Goal: Navigation & Orientation: Find specific page/section

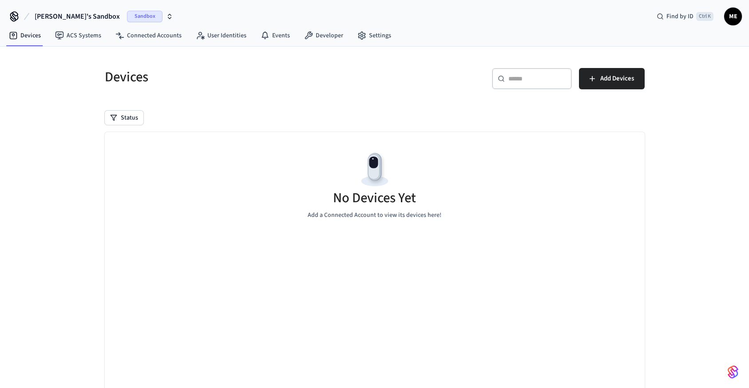
click at [730, 17] on span "ME" at bounding box center [733, 16] width 16 height 16
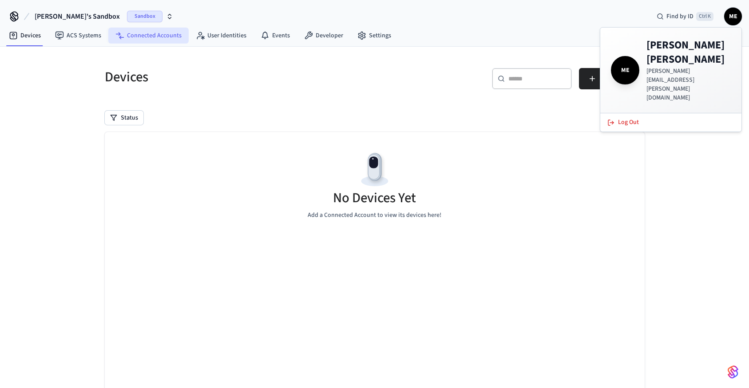
click at [153, 40] on link "Connected Accounts" at bounding box center [148, 36] width 80 height 16
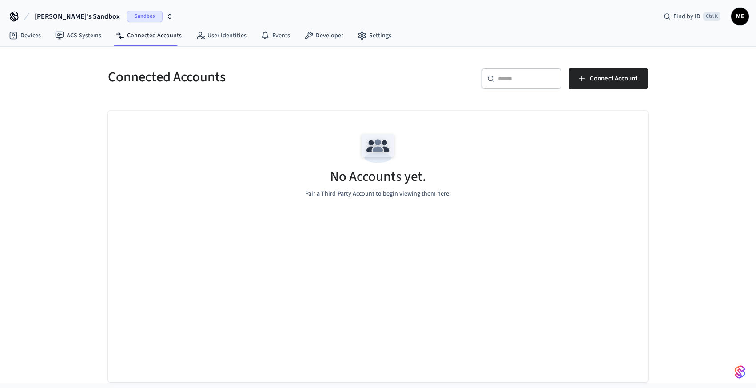
click at [127, 18] on span "Sandbox" at bounding box center [145, 17] width 36 height 12
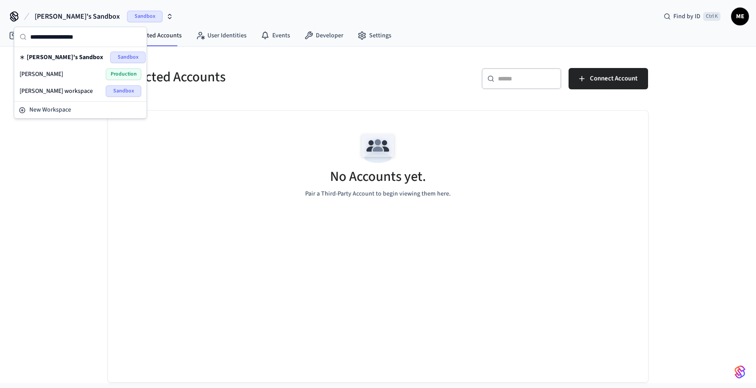
click at [44, 73] on span "[PERSON_NAME]" at bounding box center [42, 74] width 44 height 9
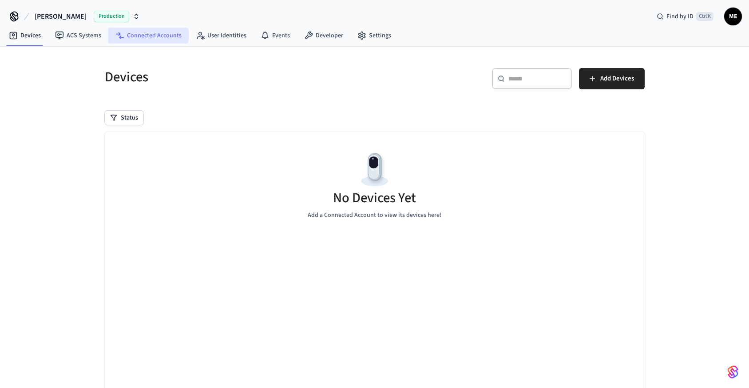
click at [150, 37] on link "Connected Accounts" at bounding box center [148, 36] width 80 height 16
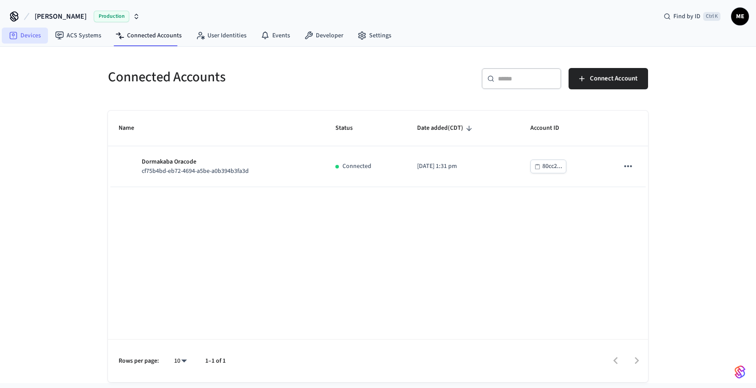
click at [37, 36] on link "Devices" at bounding box center [25, 36] width 46 height 16
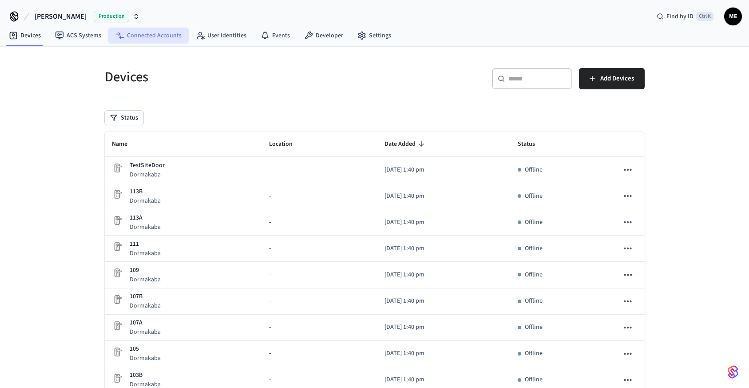
click at [151, 32] on link "Connected Accounts" at bounding box center [148, 36] width 80 height 16
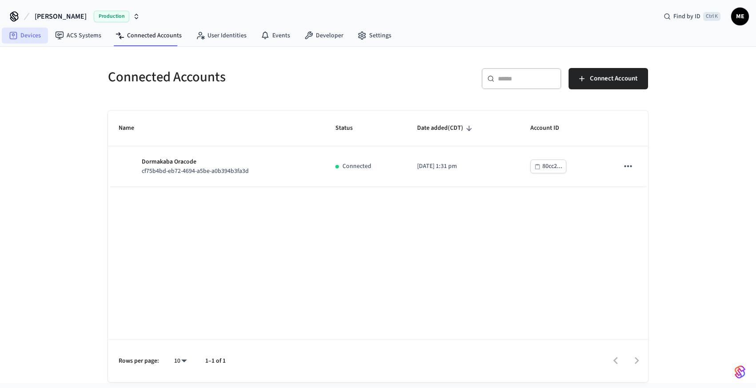
click at [25, 37] on link "Devices" at bounding box center [25, 36] width 46 height 16
